Goal: Navigation & Orientation: Go to known website

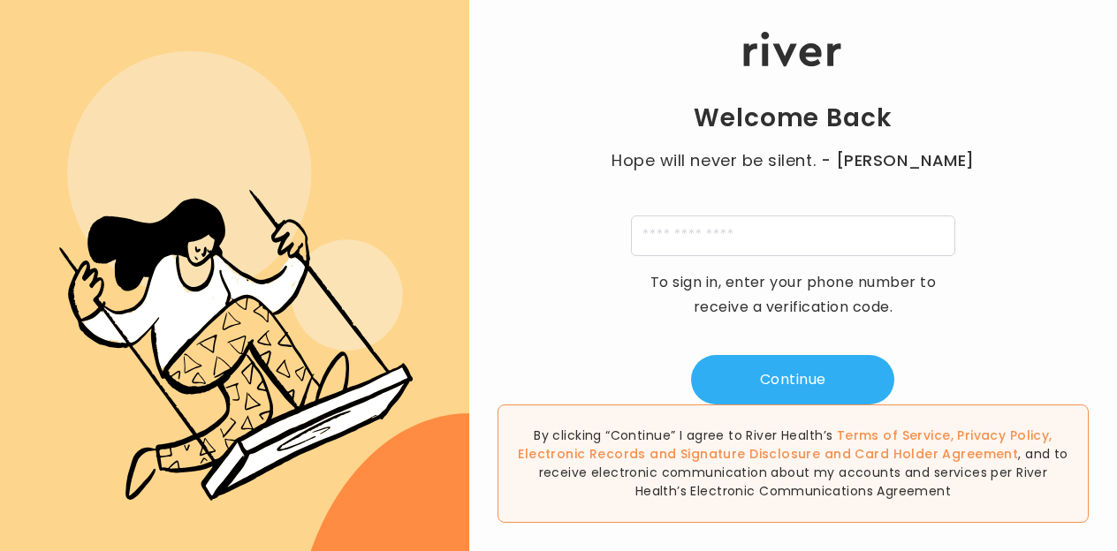
click at [938, 48] on div "Welcome Back Hope will never be silent. - [PERSON_NAME] To sign in, enter your …" at bounding box center [793, 218] width 648 height 373
click at [938, 47] on div "Welcome Back Hope will never be silent. - [PERSON_NAME] To sign in, enter your …" at bounding box center [793, 218] width 648 height 373
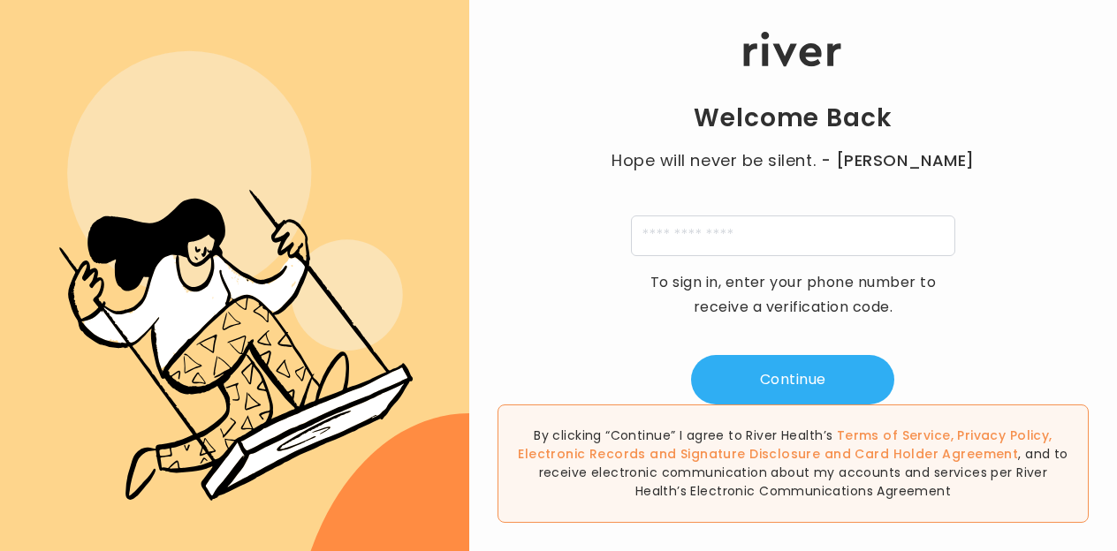
click at [944, 40] on div "Welcome Back Hope will never be silent. - [PERSON_NAME] To sign in, enter your …" at bounding box center [793, 218] width 648 height 373
click at [946, 38] on div "Welcome Back Hope will never be silent. - [PERSON_NAME] To sign in, enter your …" at bounding box center [793, 218] width 648 height 373
drag, startPoint x: 946, startPoint y: 38, endPoint x: 974, endPoint y: 33, distance: 27.9
click at [974, 33] on div "Welcome Back Hope will never be silent. - [PERSON_NAME] To sign in, enter your …" at bounding box center [793, 218] width 648 height 373
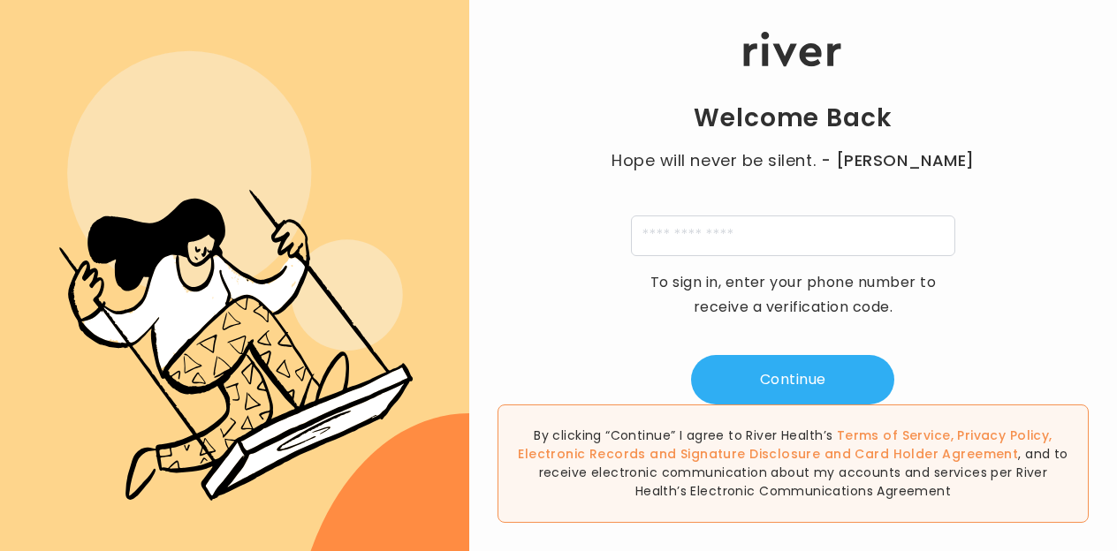
click at [974, 33] on div "Welcome Back Hope will never be silent. - [PERSON_NAME] To sign in, enter your …" at bounding box center [793, 218] width 648 height 373
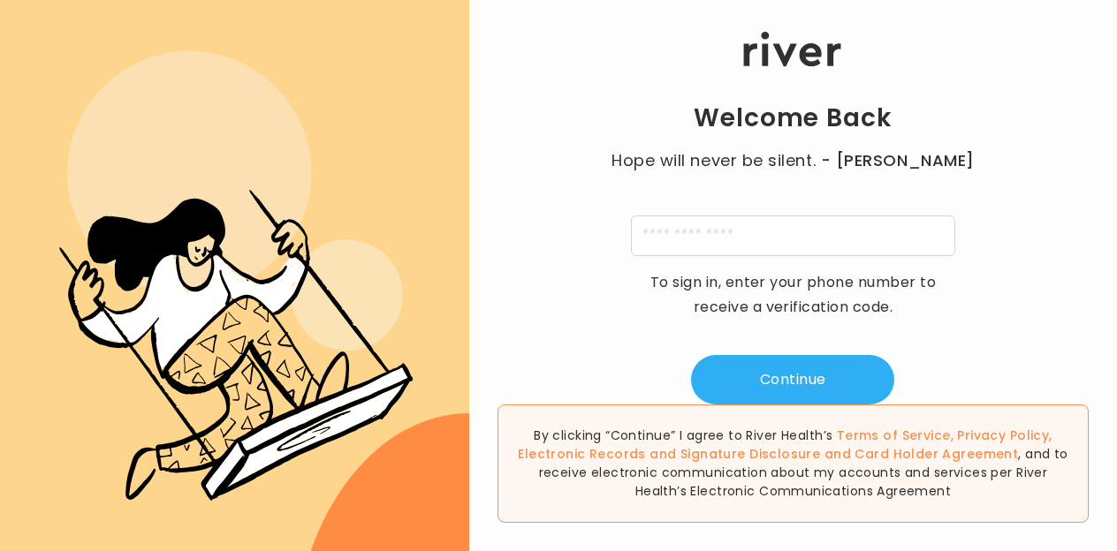
click at [1006, 28] on div at bounding box center [793, 16] width 648 height 32
click at [1004, 38] on div "Welcome Back Hope will never be silent. - [PERSON_NAME] To sign in, enter your …" at bounding box center [793, 218] width 648 height 373
click at [1005, 37] on div "Welcome Back Hope will never be silent. - [PERSON_NAME] To sign in, enter your …" at bounding box center [793, 218] width 648 height 373
